Goal: Task Accomplishment & Management: Complete application form

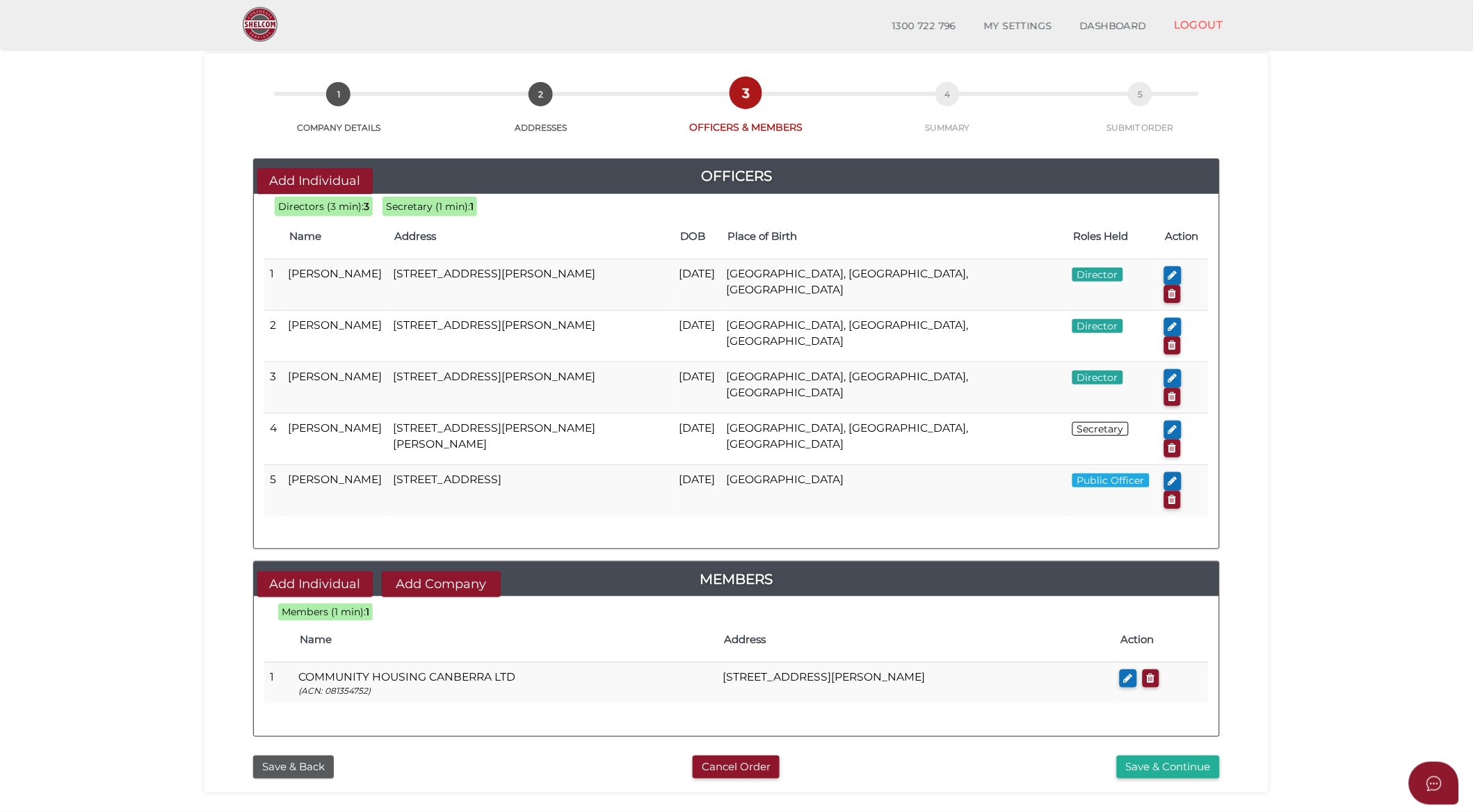
scroll to position [77, 0]
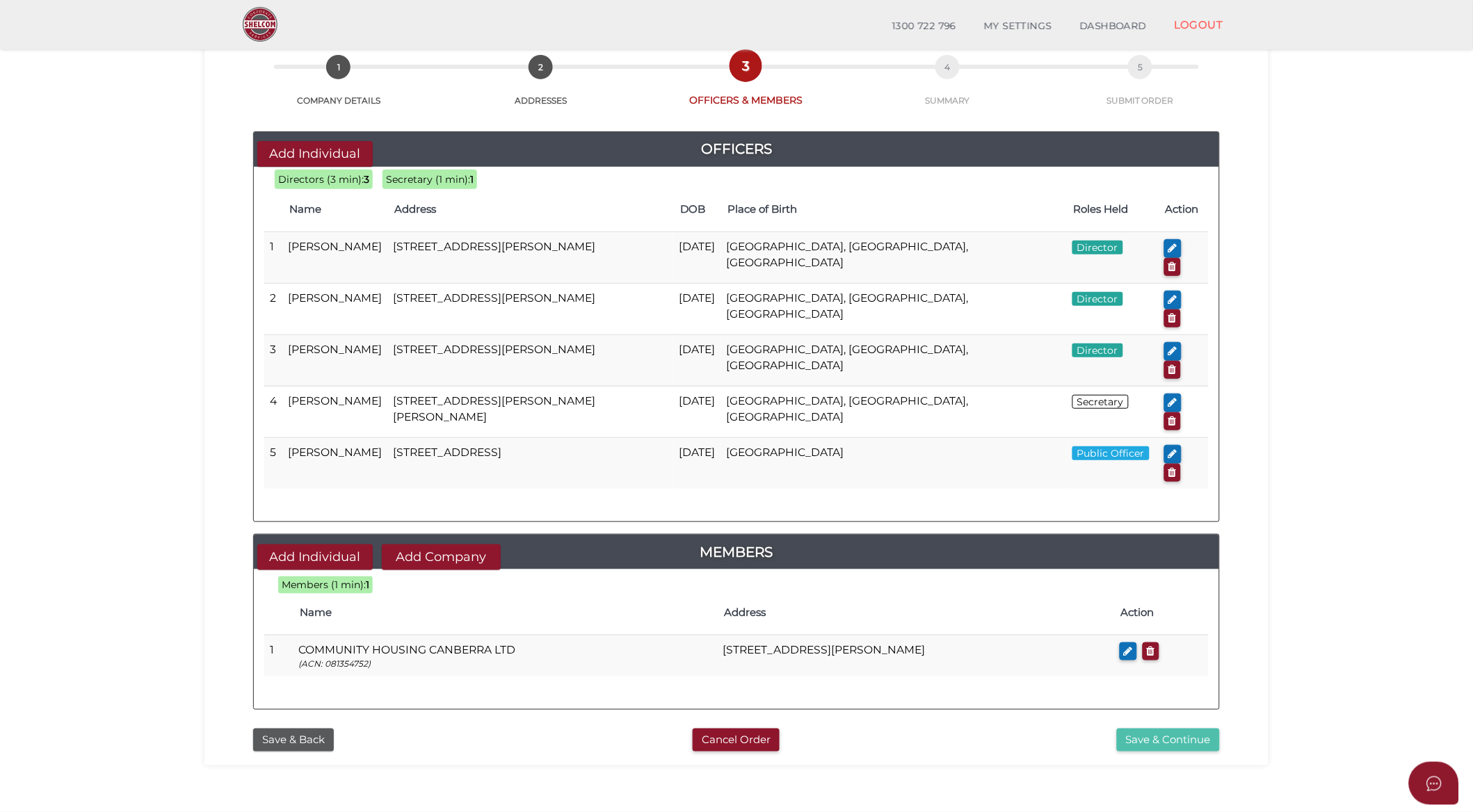
click at [1171, 729] on button "Save & Continue" at bounding box center [1168, 740] width 103 height 23
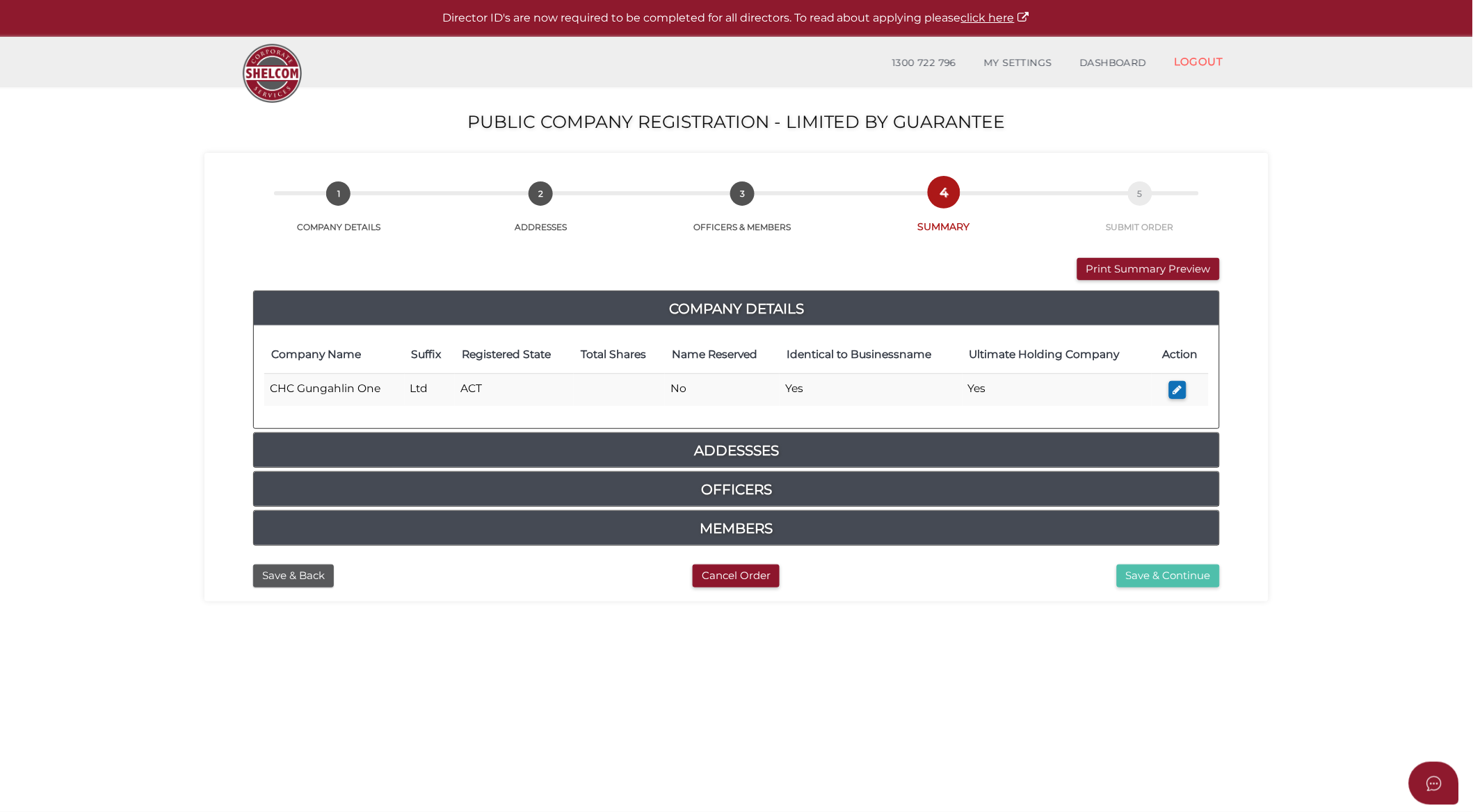
click at [1158, 585] on button "Save & Continue" at bounding box center [1168, 576] width 103 height 23
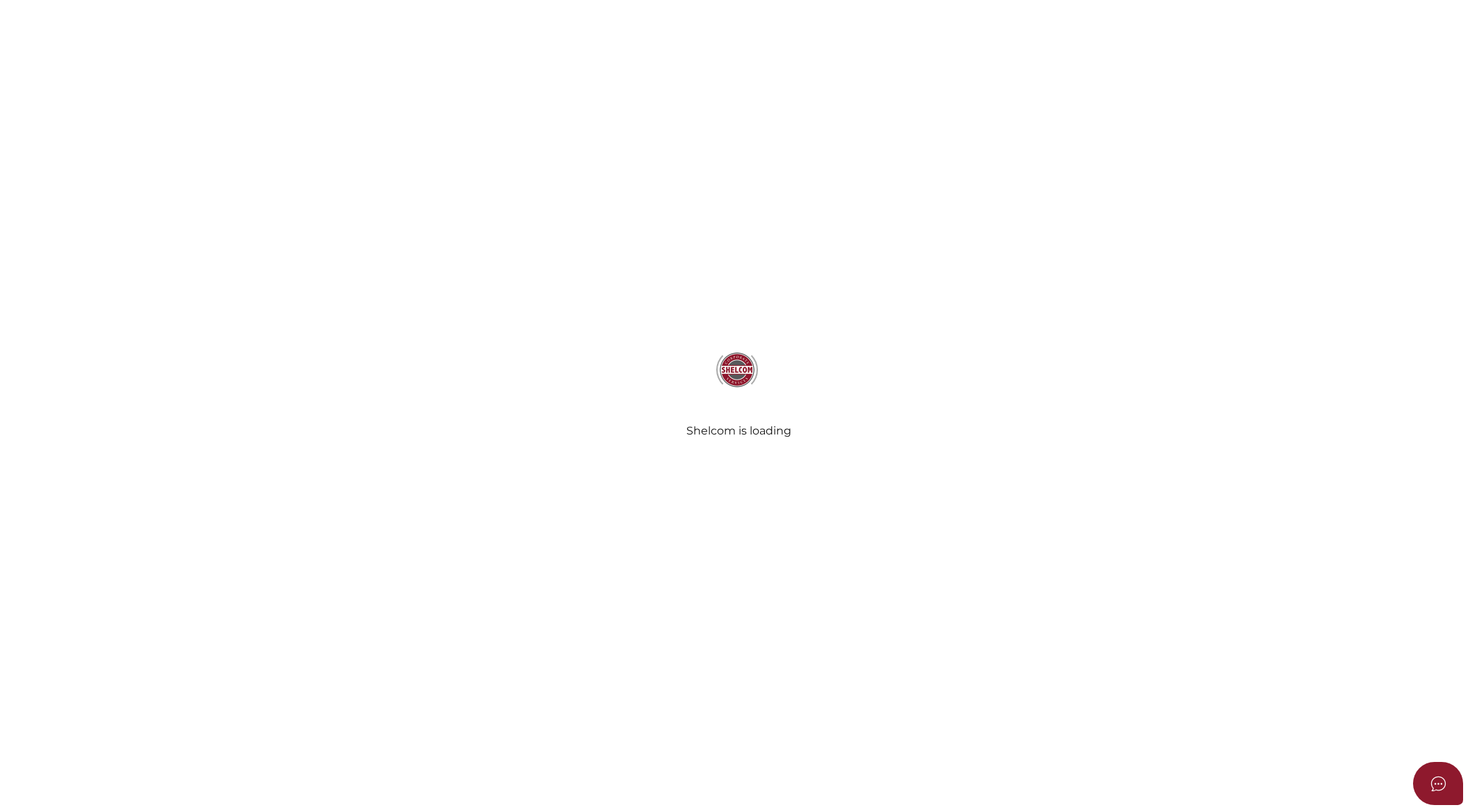
select select "Comb Binding"
radio input "true"
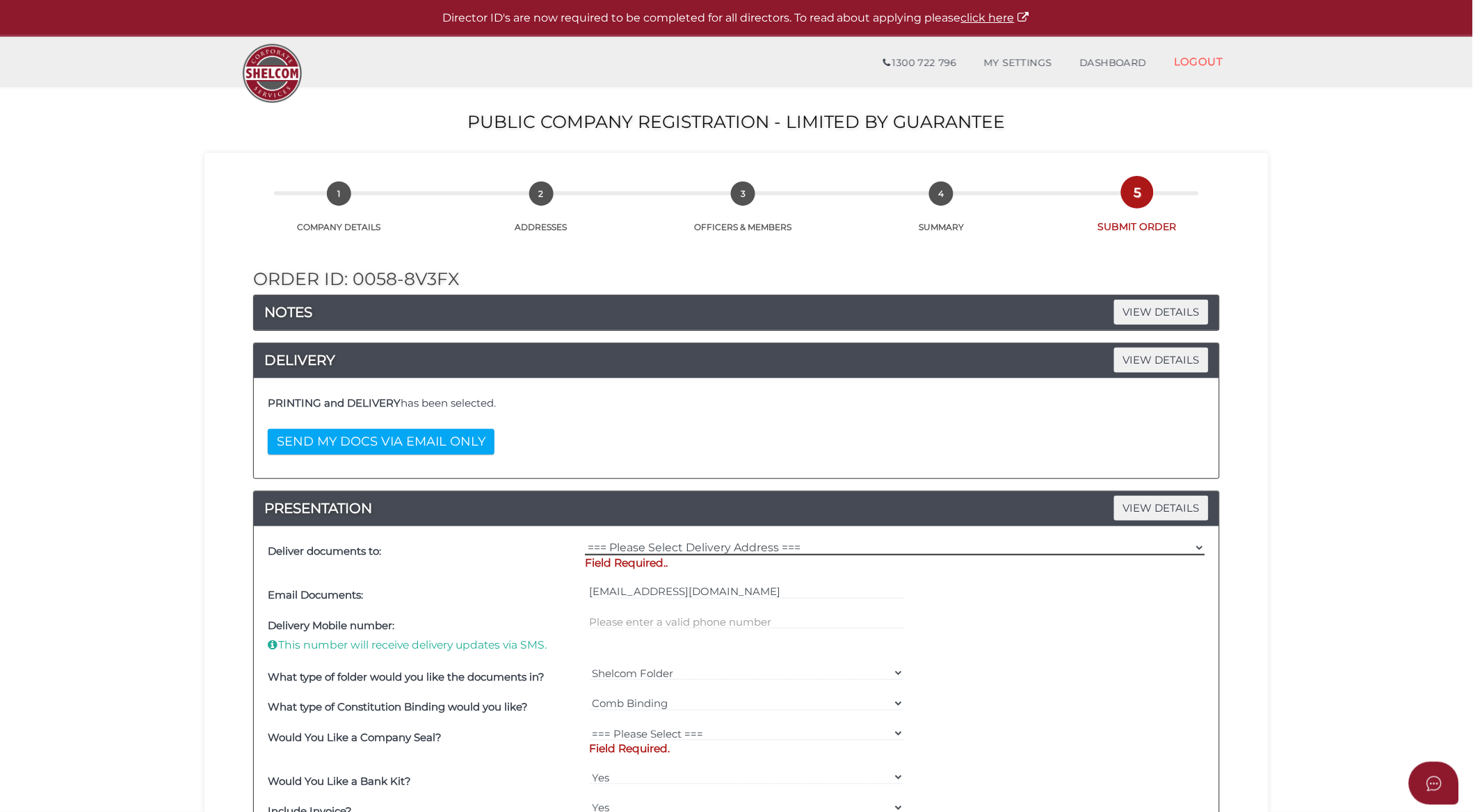
click at [736, 550] on select "=== Please Select Delivery Address === (User Address - Kumiko Edwards) Level 8 …" at bounding box center [896, 548] width 621 height 15
select select "0"
click at [585, 540] on select "=== Please Select Delivery Address === (User Address - Kumiko Edwards) Level 8 …" at bounding box center [896, 548] width 621 height 15
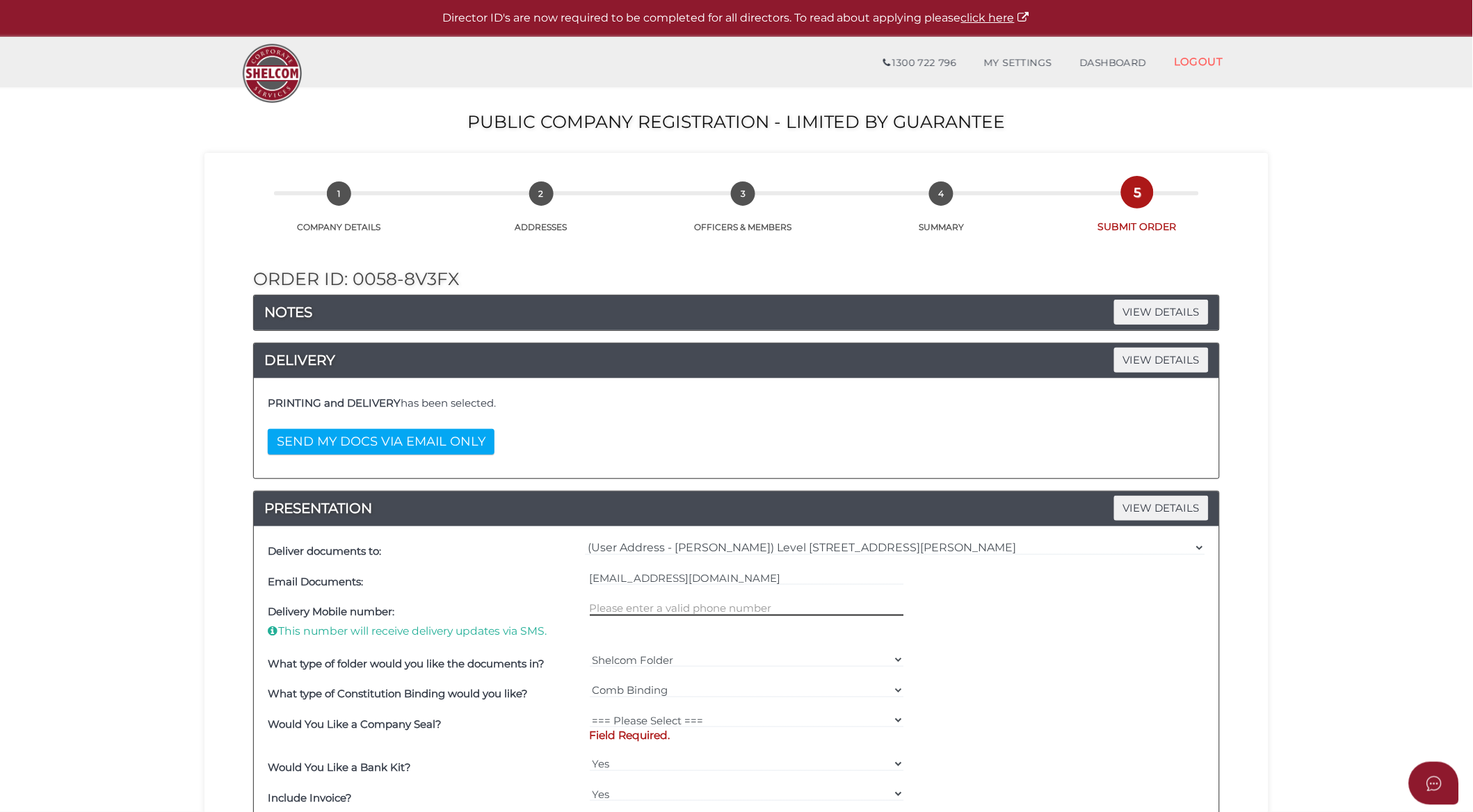
click at [709, 604] on input "text" at bounding box center [748, 609] width 315 height 15
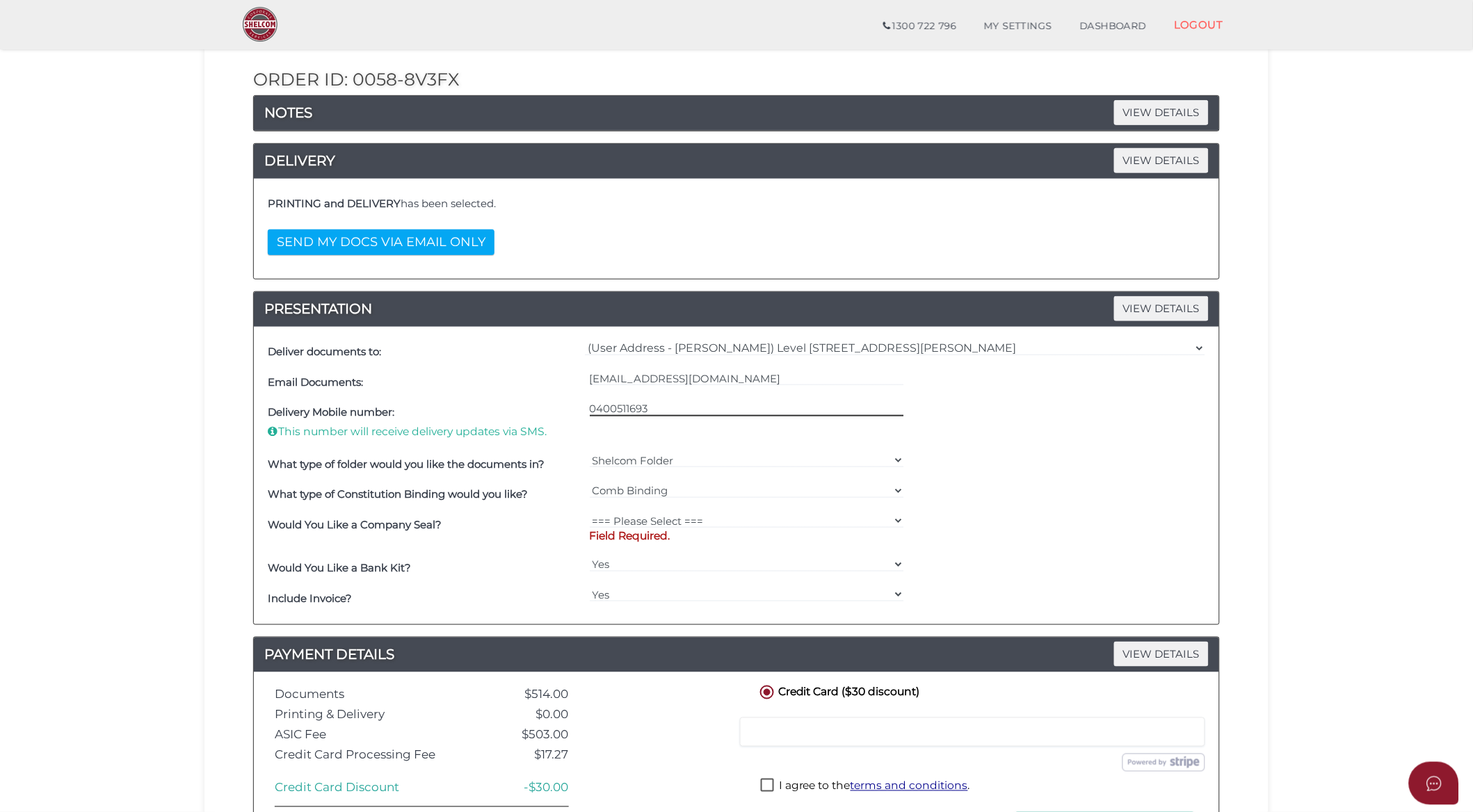
scroll to position [155, 0]
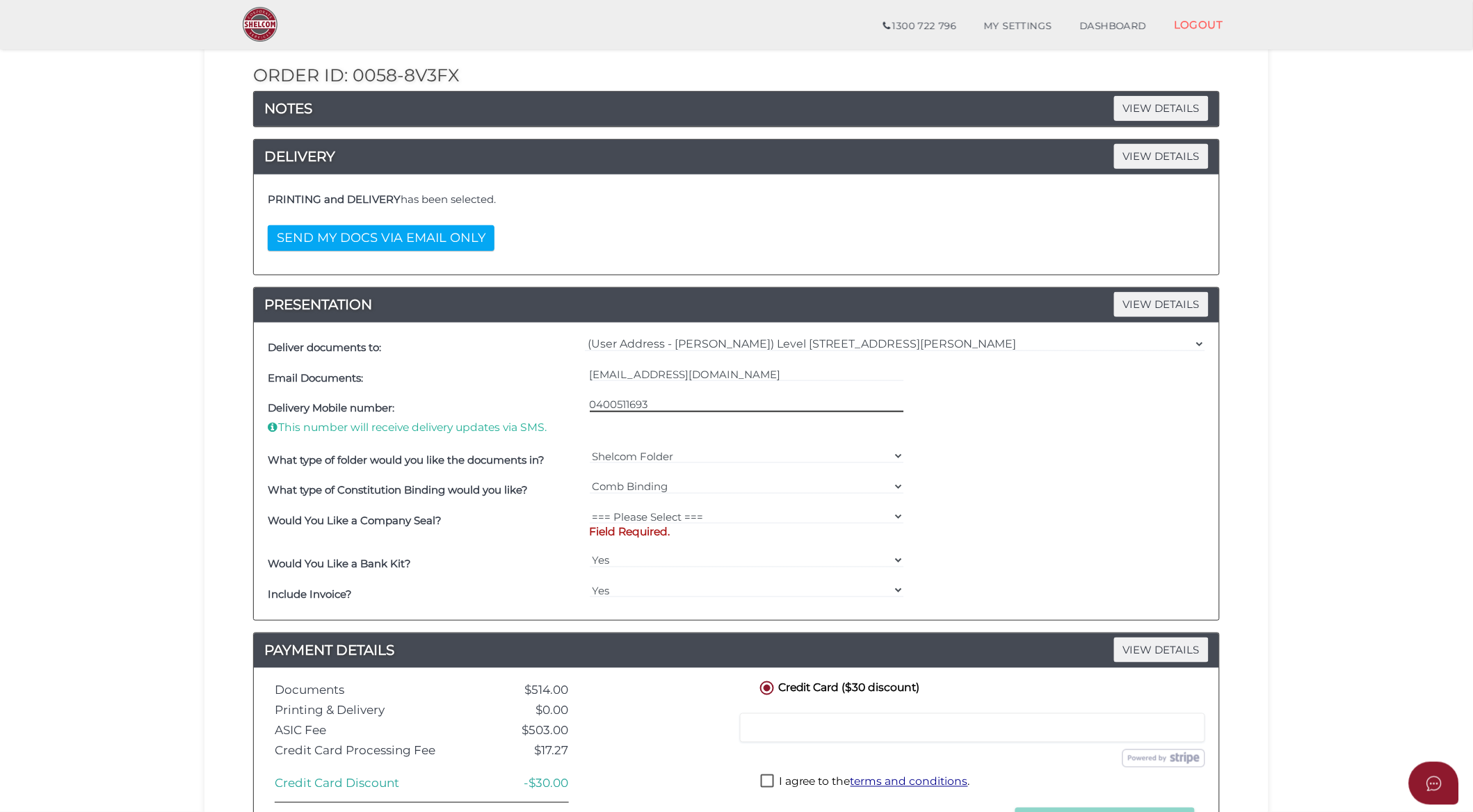
type input "0400511693"
click at [684, 514] on select "=== Please Select === Fold Seal $50 No Seal" at bounding box center [748, 517] width 315 height 15
select select "0"
click at [590, 509] on select "=== Please Select === Fold Seal $50 No Seal" at bounding box center [748, 517] width 315 height 15
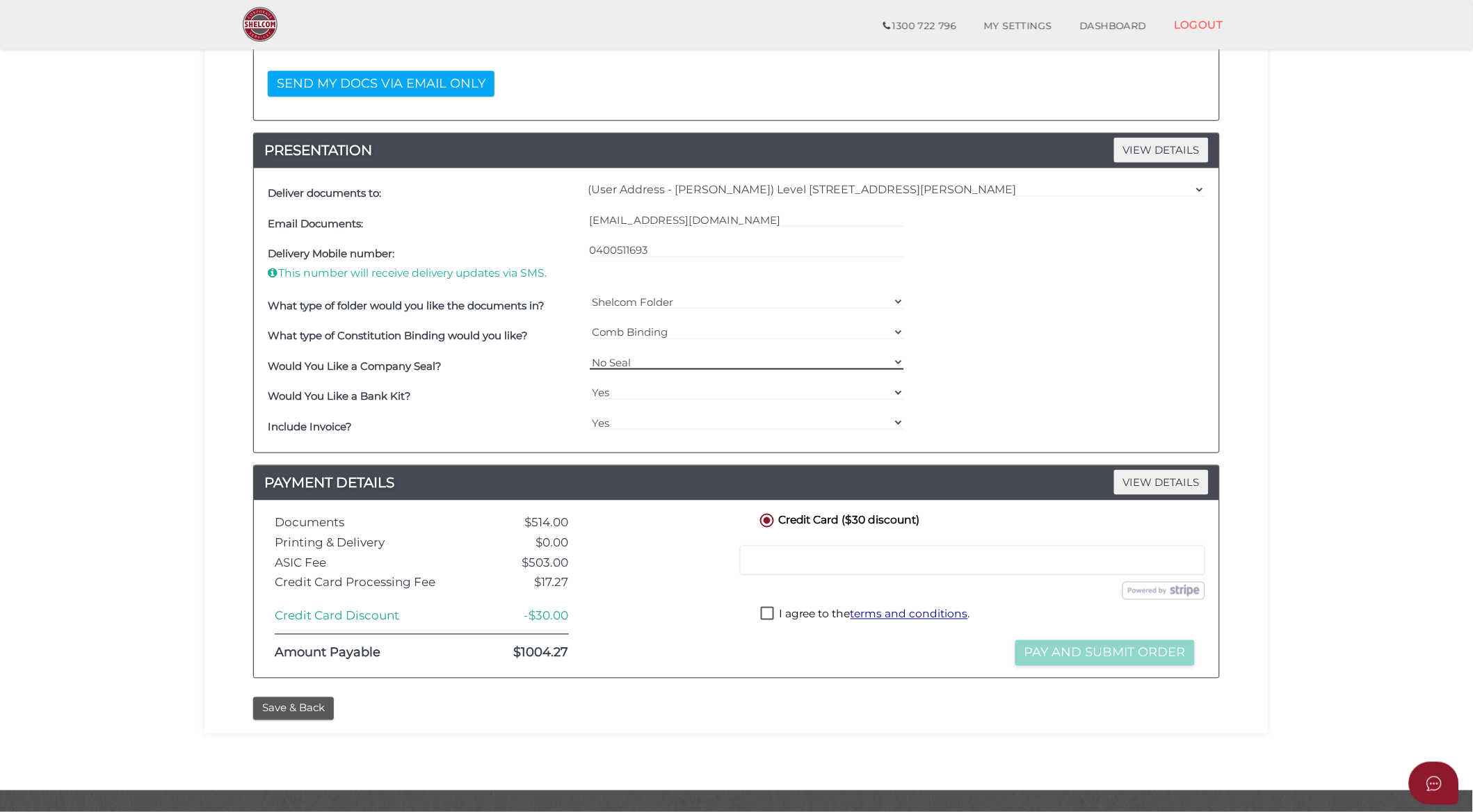
scroll to position [342, 0]
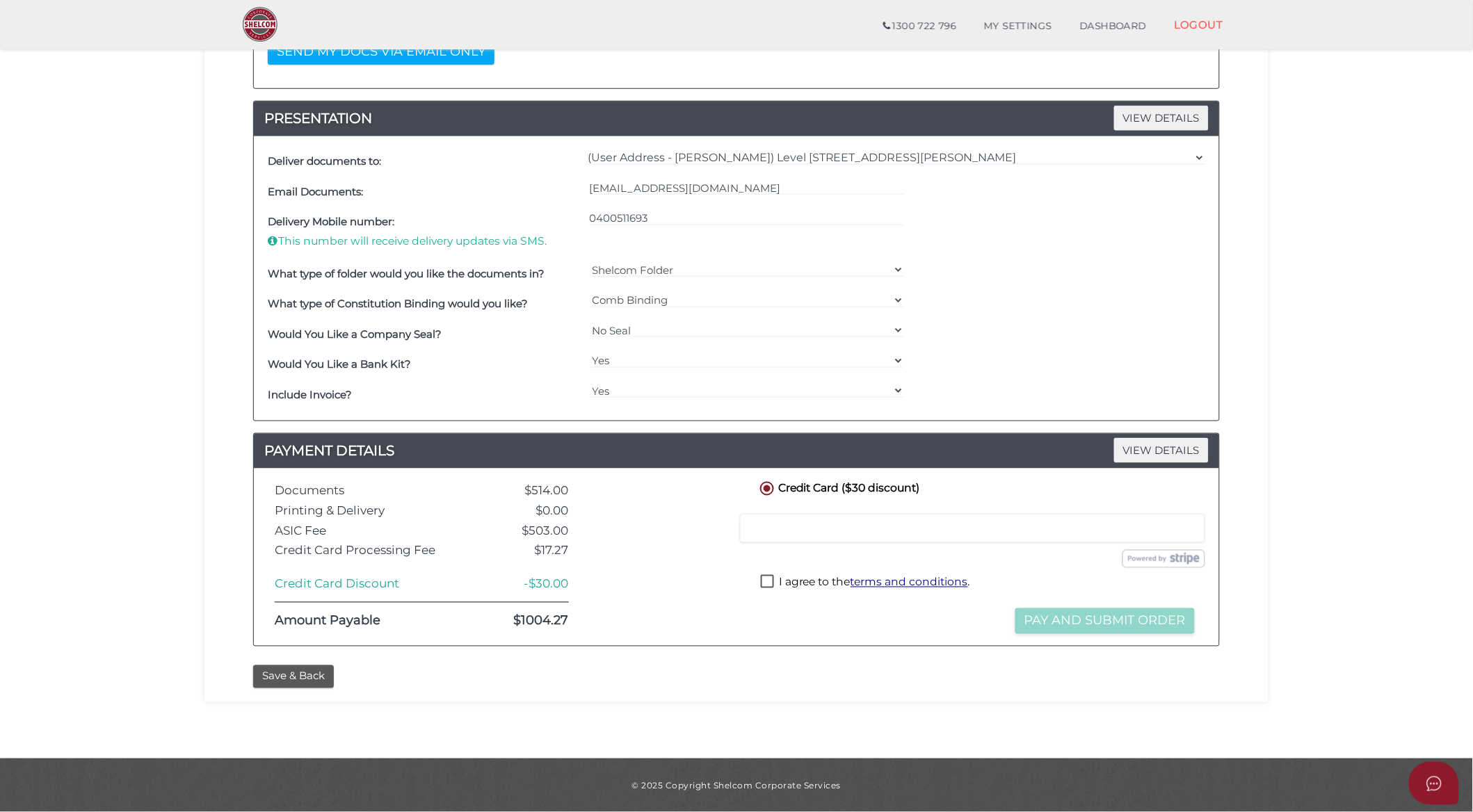
click at [770, 585] on label "I agree to the terms and conditions ." at bounding box center [866, 583] width 209 height 17
checkbox input "true"
click at [1055, 626] on button "Pay and Submit Order" at bounding box center [1105, 622] width 179 height 26
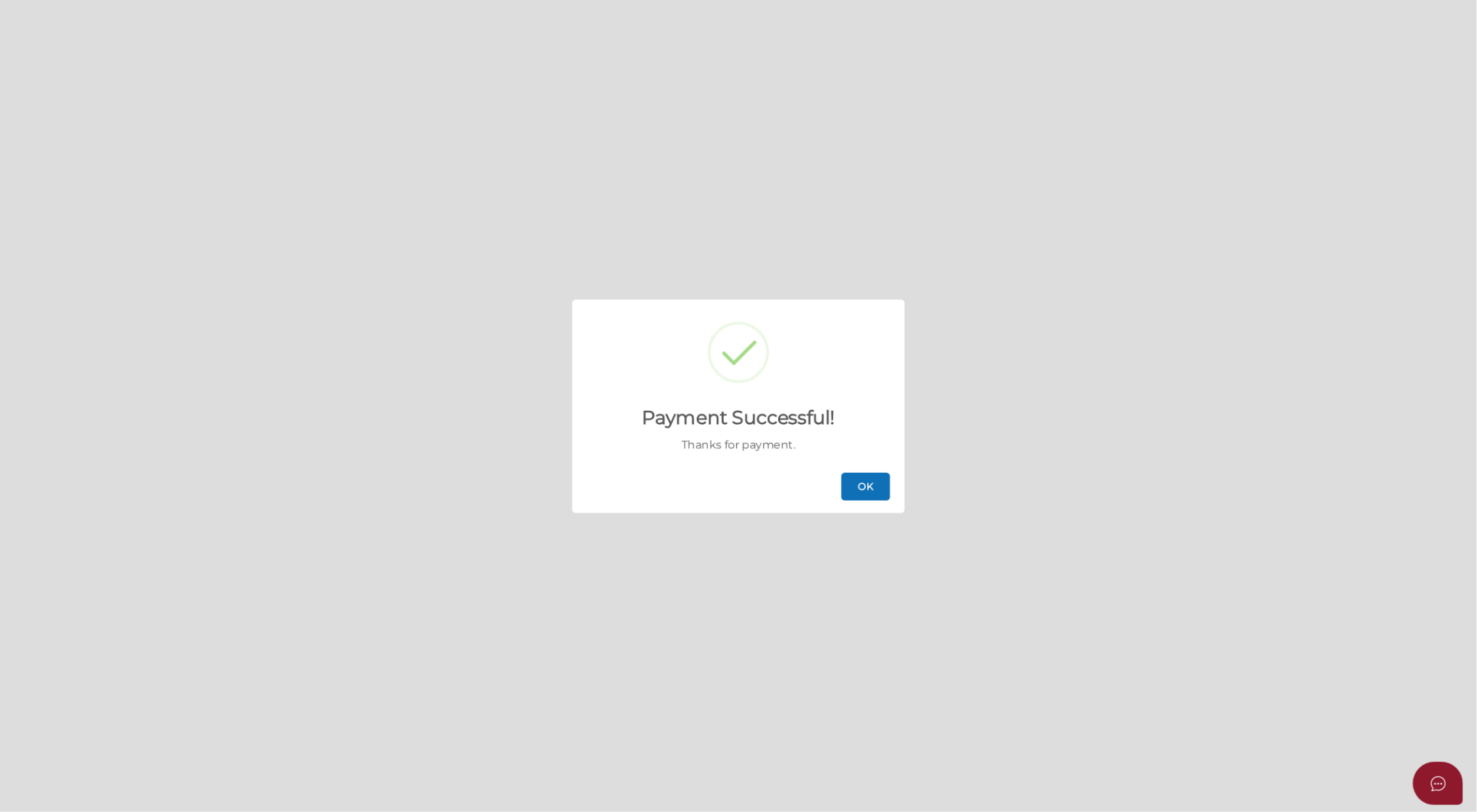
click at [876, 481] on button "OK" at bounding box center [866, 486] width 48 height 28
